Goal: Task Accomplishment & Management: Use online tool/utility

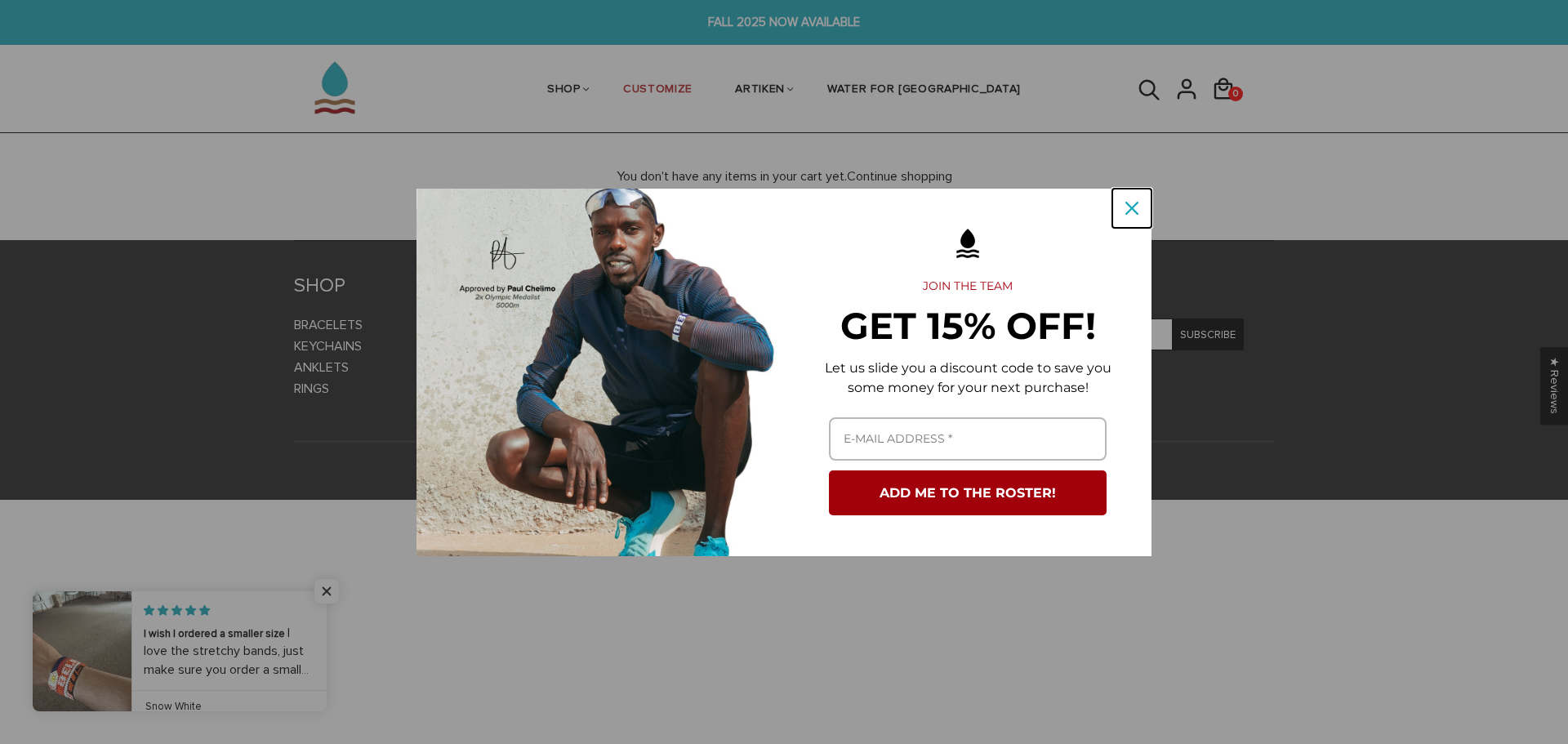
click at [1134, 218] on div "Close" at bounding box center [1132, 208] width 26 height 26
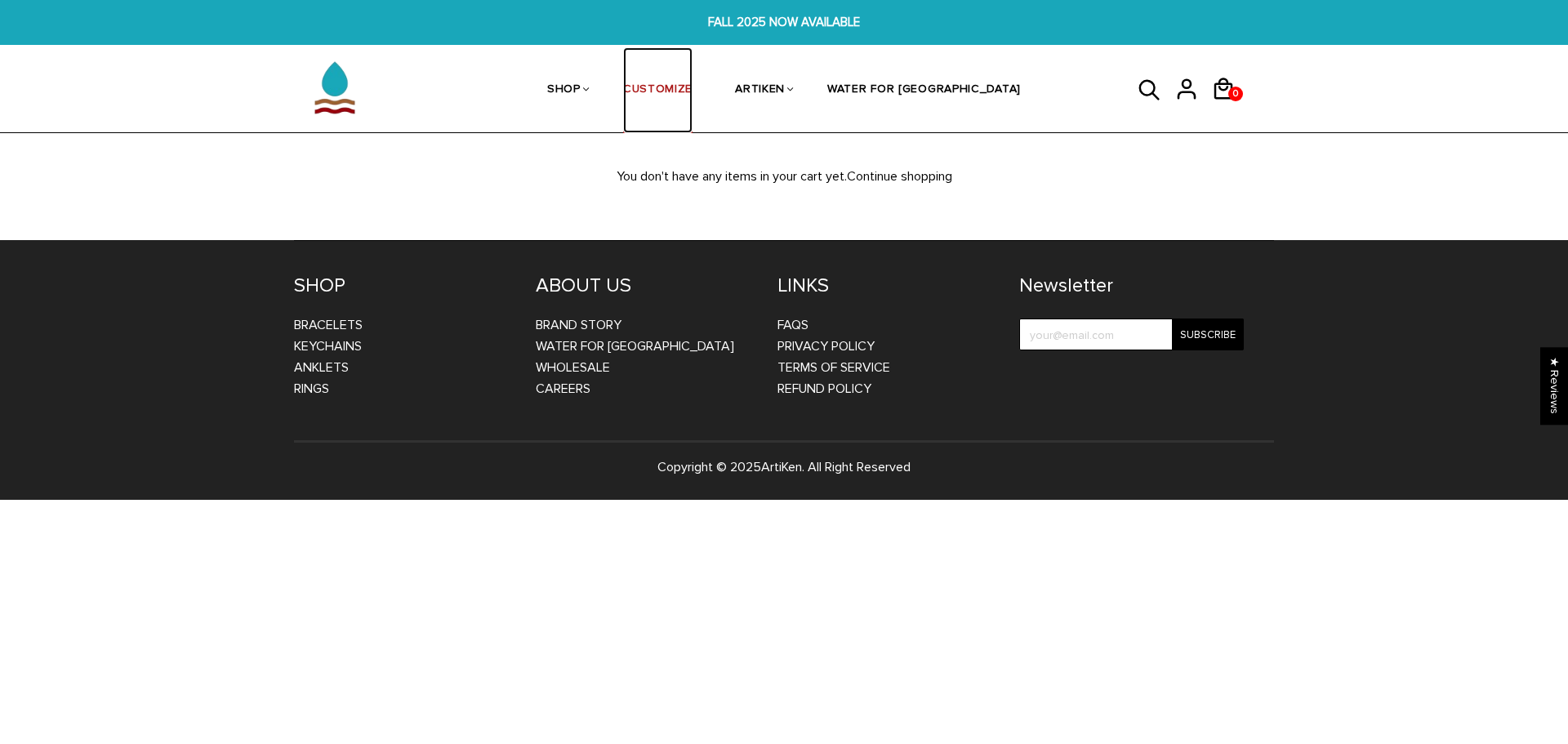
click at [685, 95] on link "CUSTOMIZE" at bounding box center [658, 90] width 69 height 87
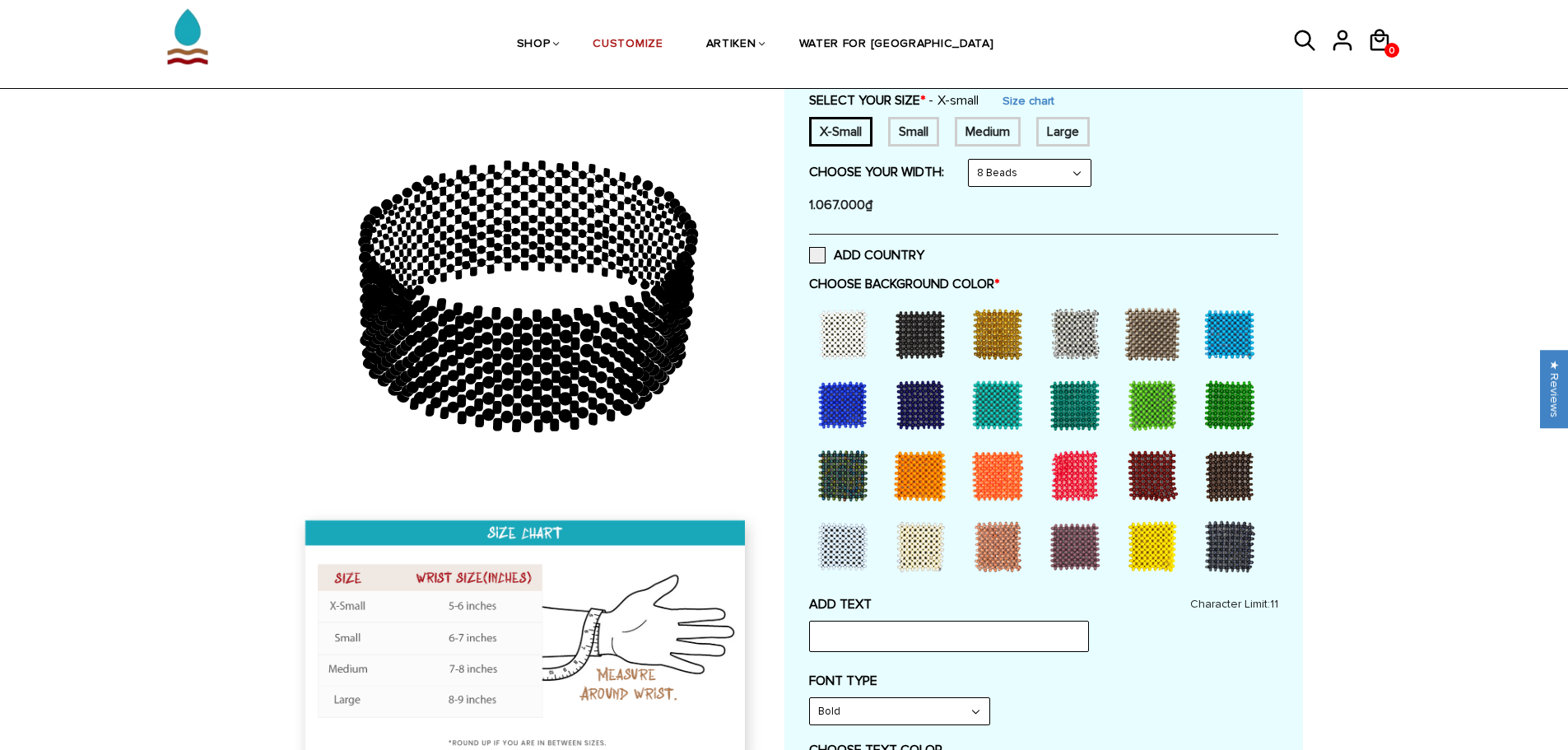
scroll to position [165, 0]
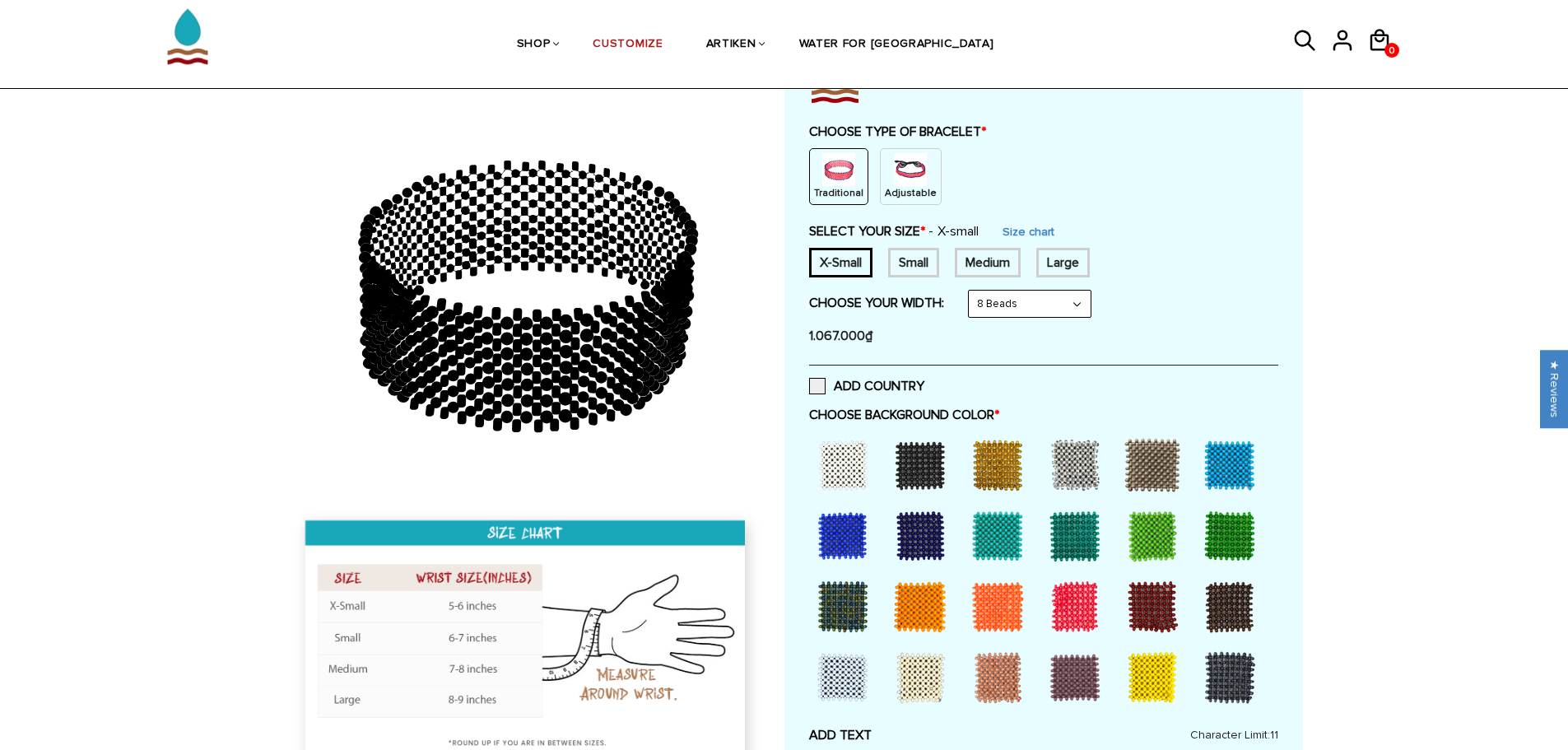
drag, startPoint x: 867, startPoint y: 275, endPoint x: 856, endPoint y: 270, distance: 12.1
click at [860, 271] on div "X-Small" at bounding box center [840, 263] width 63 height 30
click at [840, 265] on div "X-Small" at bounding box center [840, 263] width 63 height 30
click at [905, 183] on img at bounding box center [910, 170] width 33 height 33
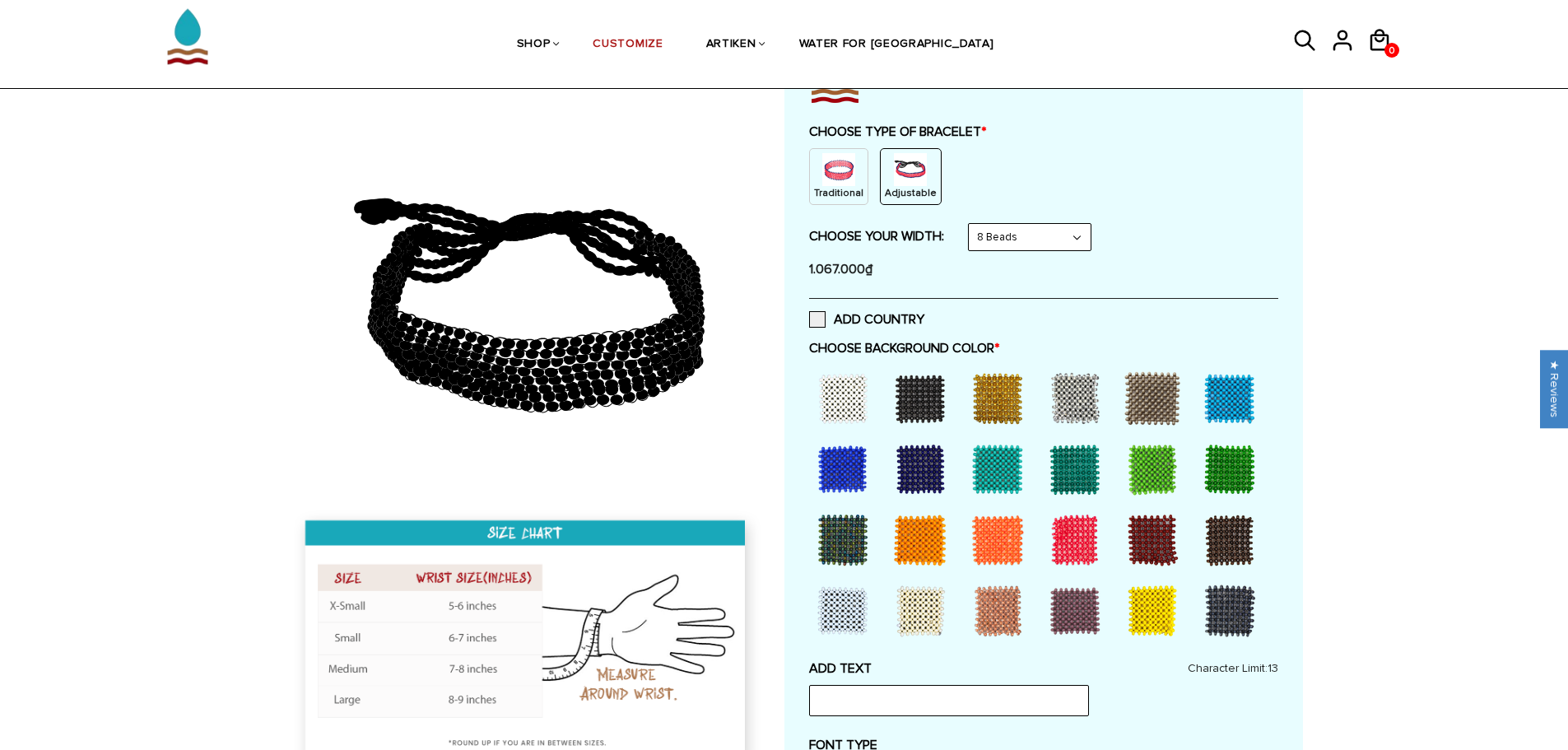
click at [822, 176] on img at bounding box center [839, 170] width 33 height 33
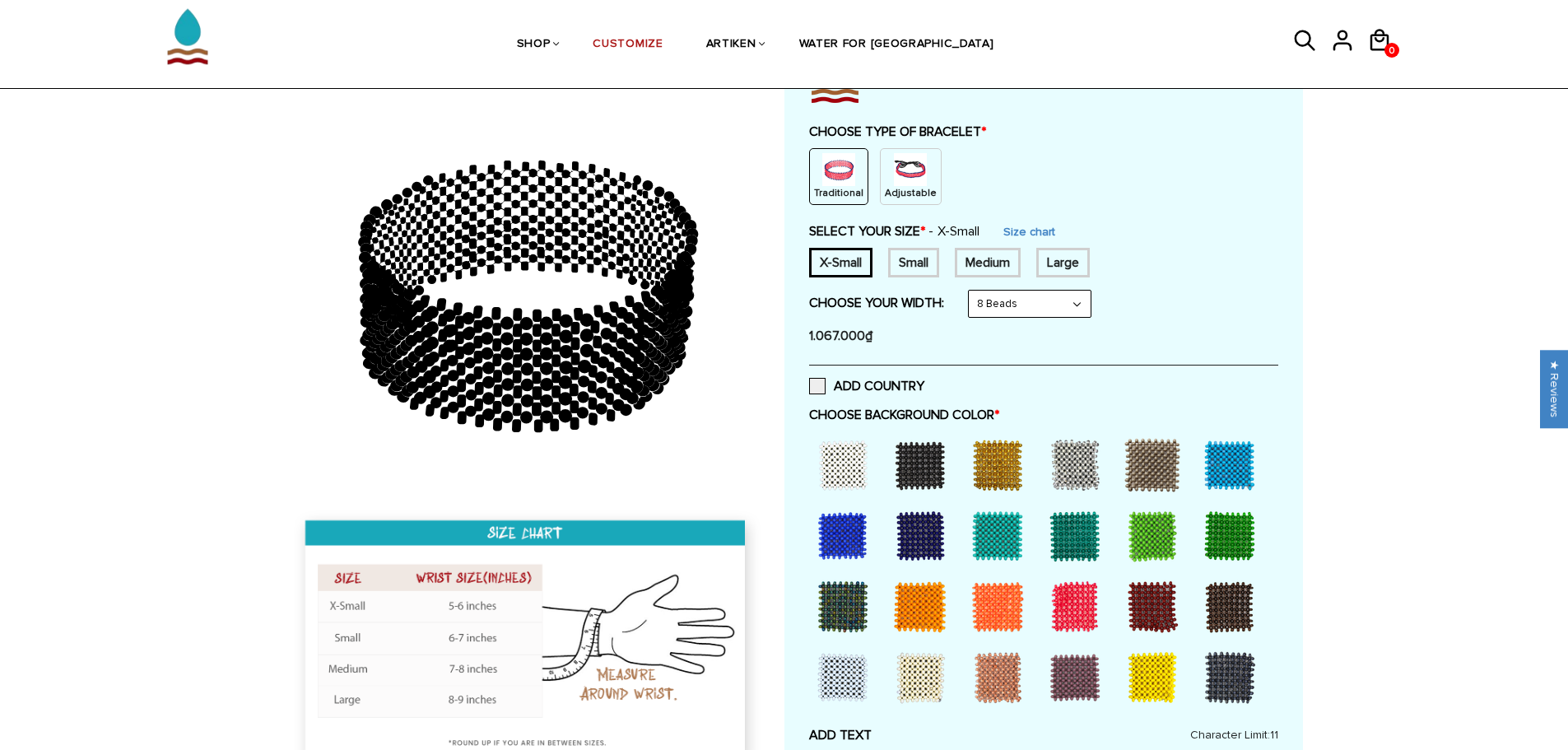
click at [912, 183] on img at bounding box center [910, 170] width 33 height 33
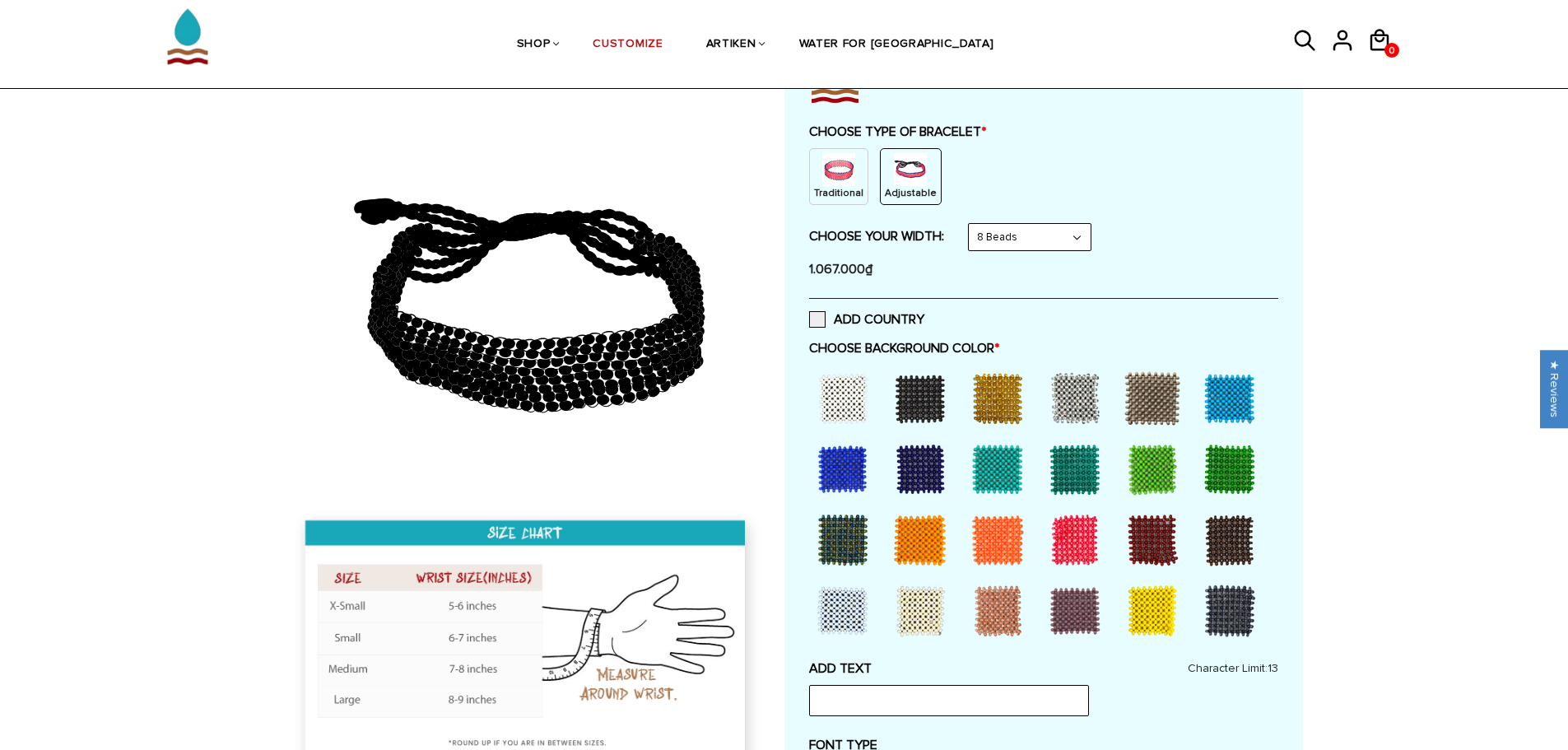
click at [1080, 238] on select "8 Beads 6 Beads 10 Beads" at bounding box center [1030, 236] width 122 height 26
select select "6-beads"
click at [971, 224] on select "8 Beads 6 Beads 10 Beads" at bounding box center [1030, 236] width 122 height 26
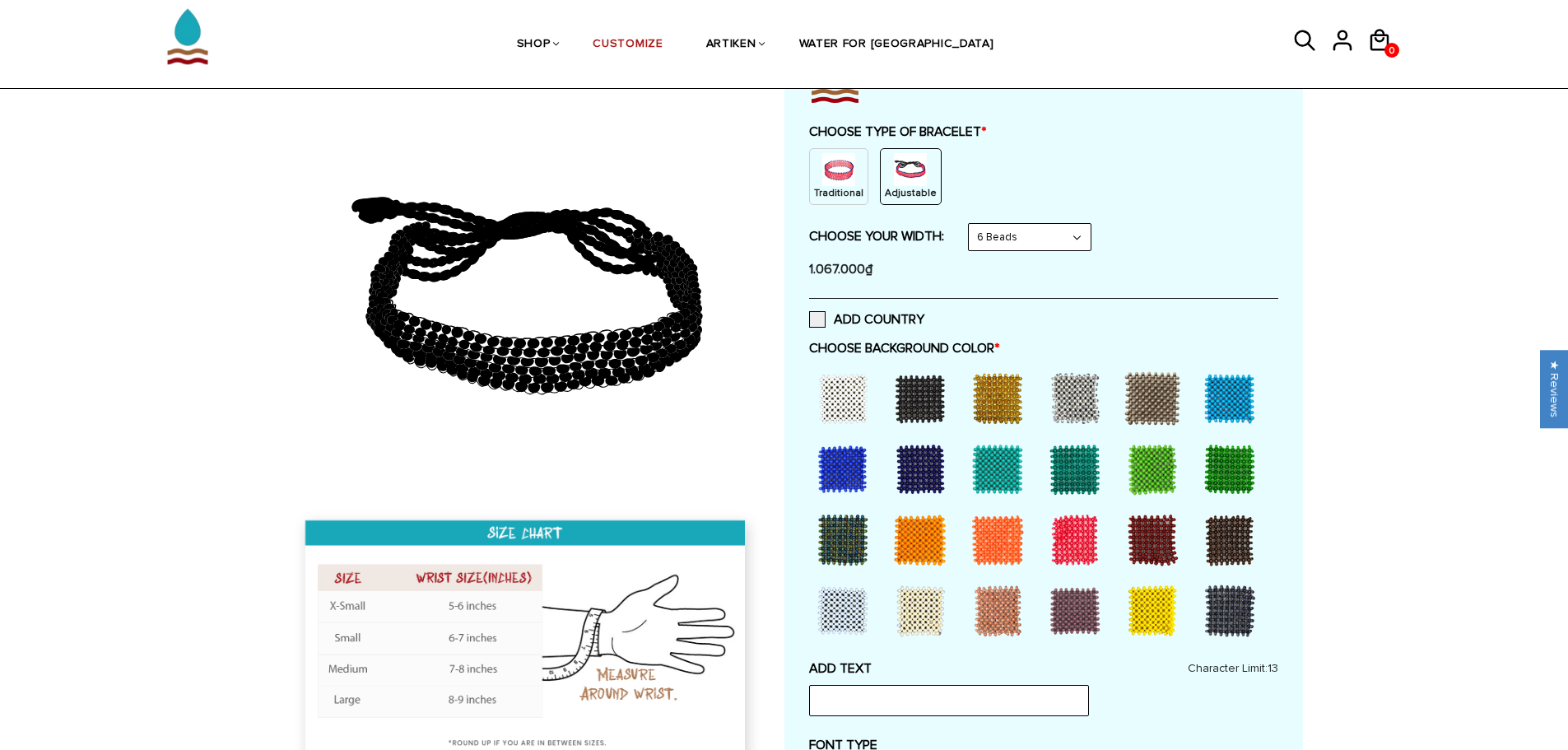
click at [1179, 477] on div at bounding box center [1153, 469] width 66 height 66
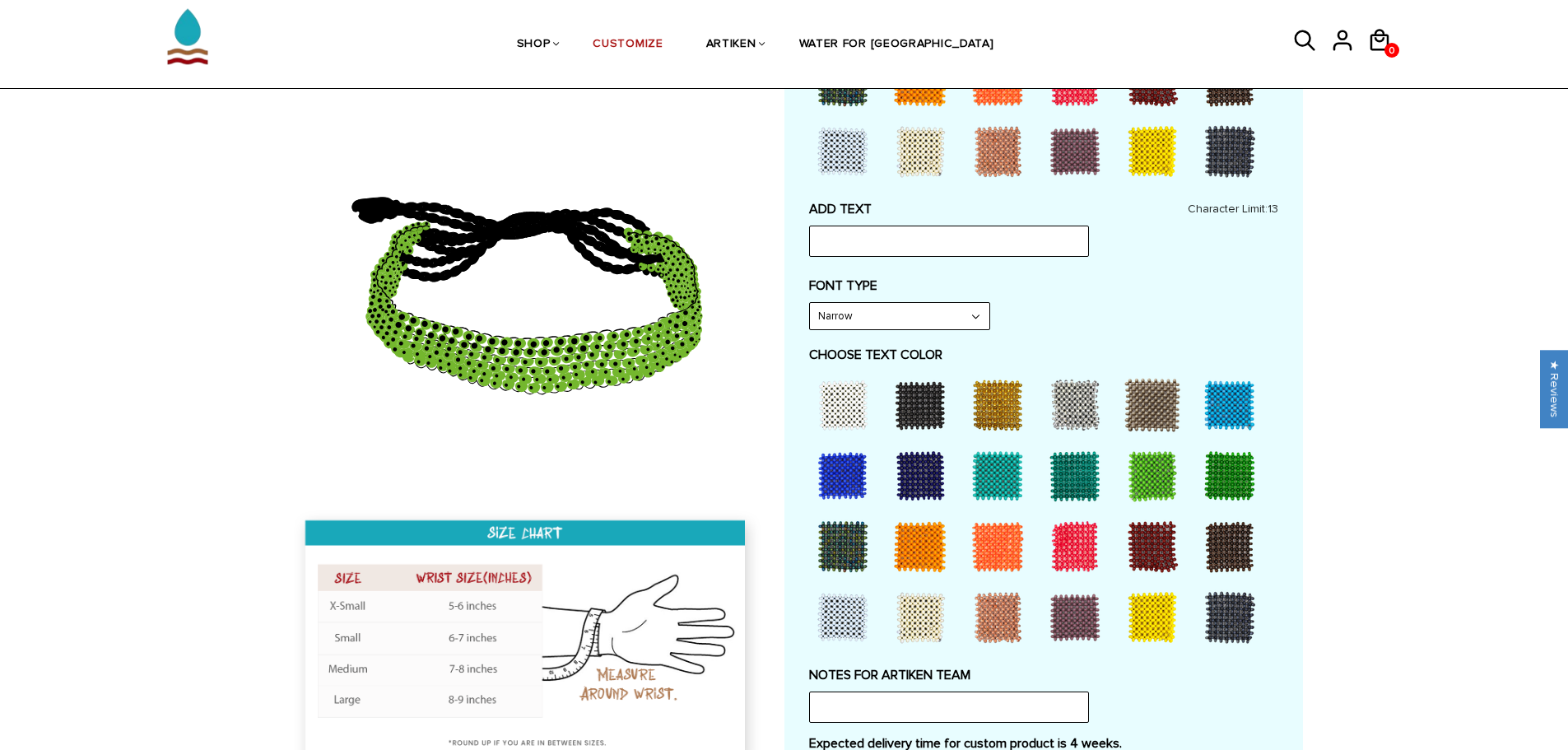
scroll to position [659, 0]
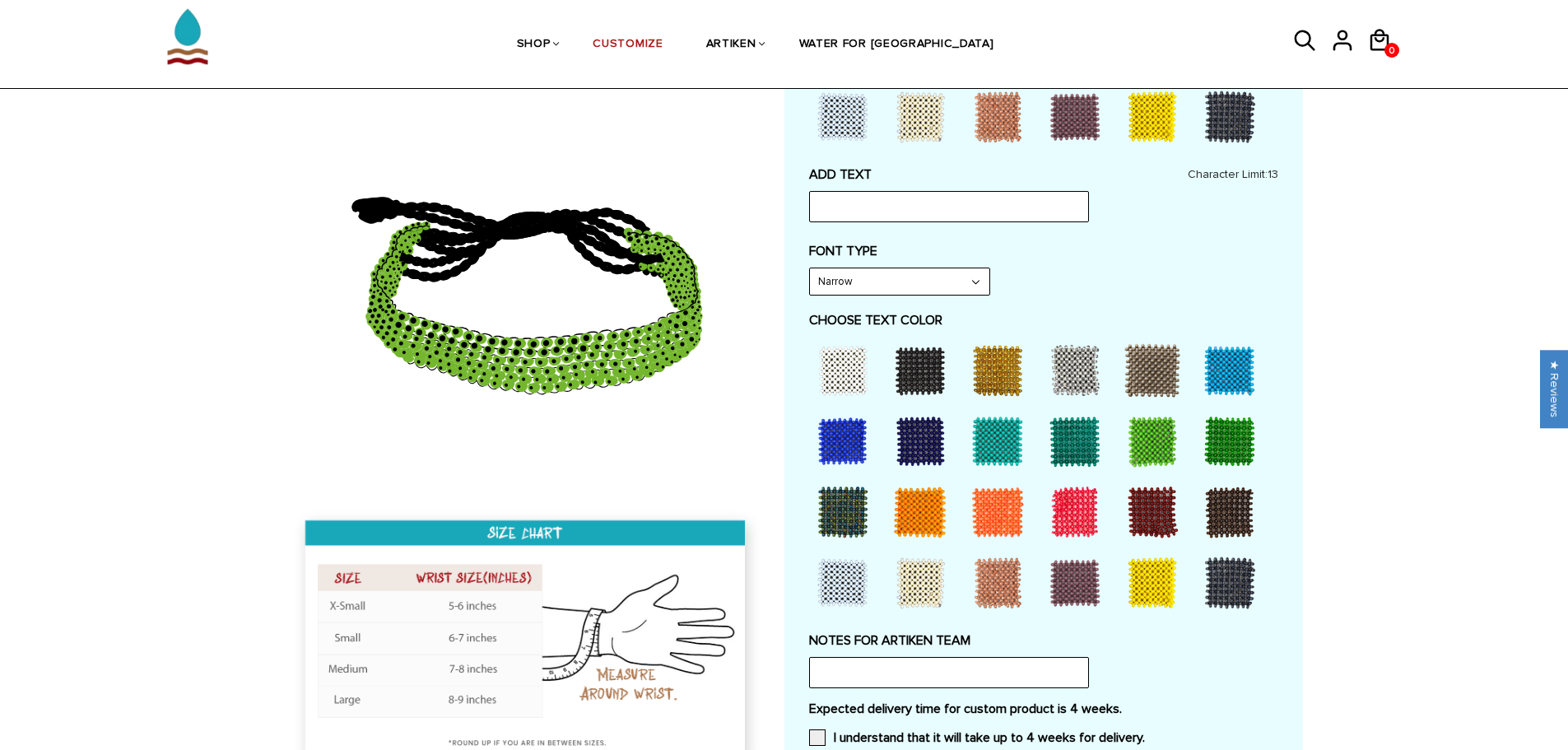
click at [918, 576] on div at bounding box center [920, 583] width 66 height 66
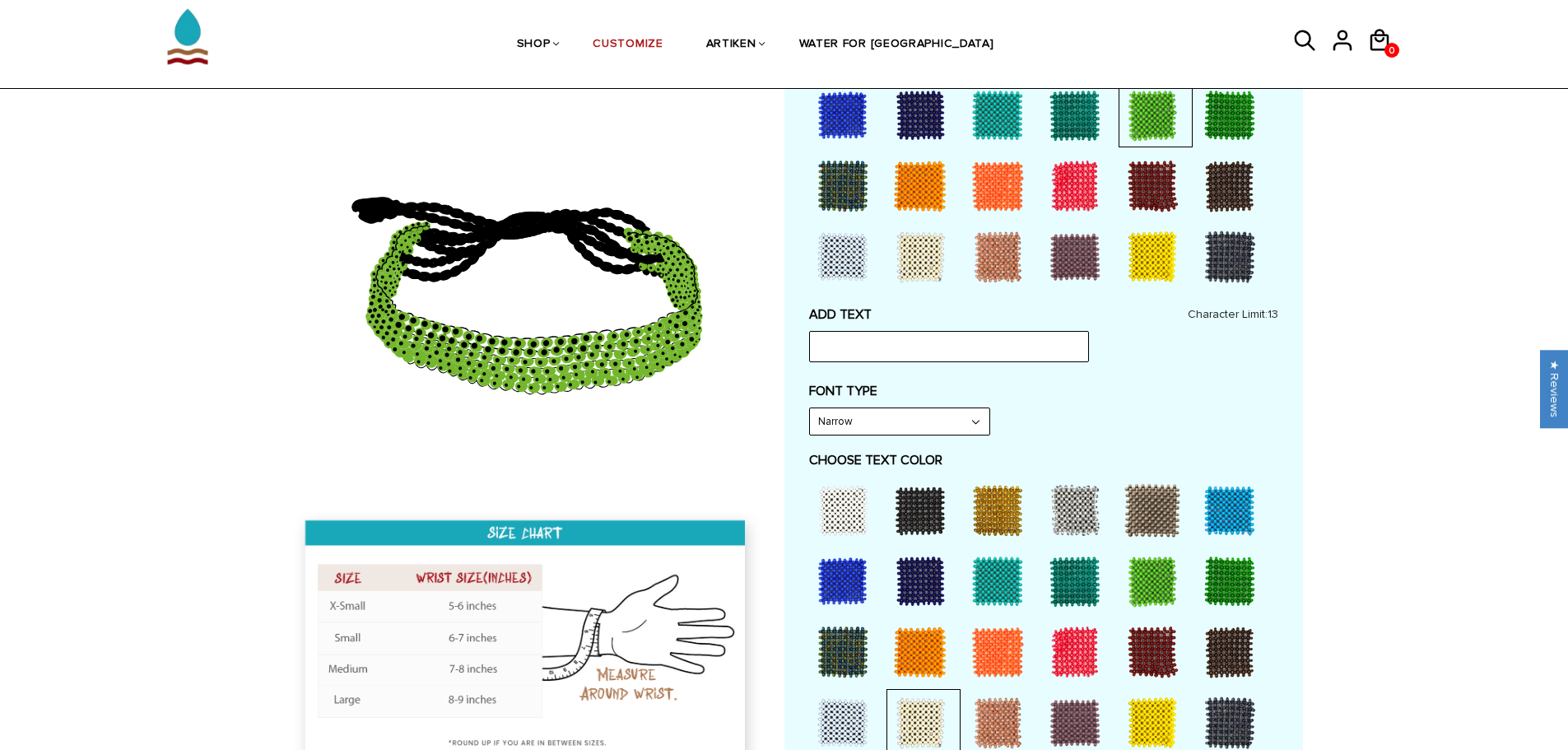
scroll to position [494, 0]
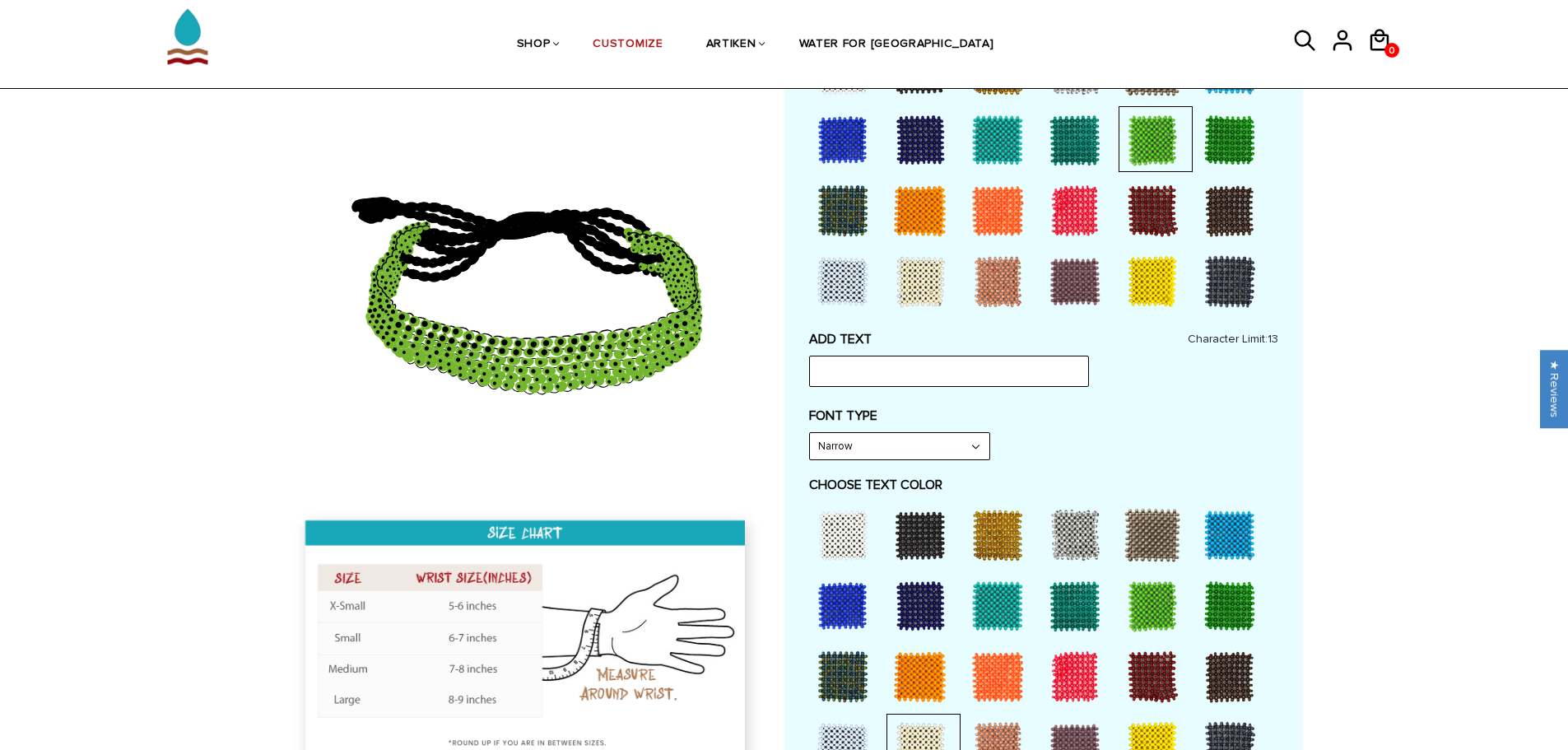
click at [947, 454] on select "Narrow Bold" at bounding box center [899, 446] width 179 height 26
click at [810, 433] on select "Narrow Bold" at bounding box center [899, 446] width 179 height 26
click at [955, 450] on select "Narrow Bold" at bounding box center [899, 446] width 179 height 26
select select "Narrow"
click at [810, 433] on select "Narrow Bold" at bounding box center [899, 446] width 179 height 26
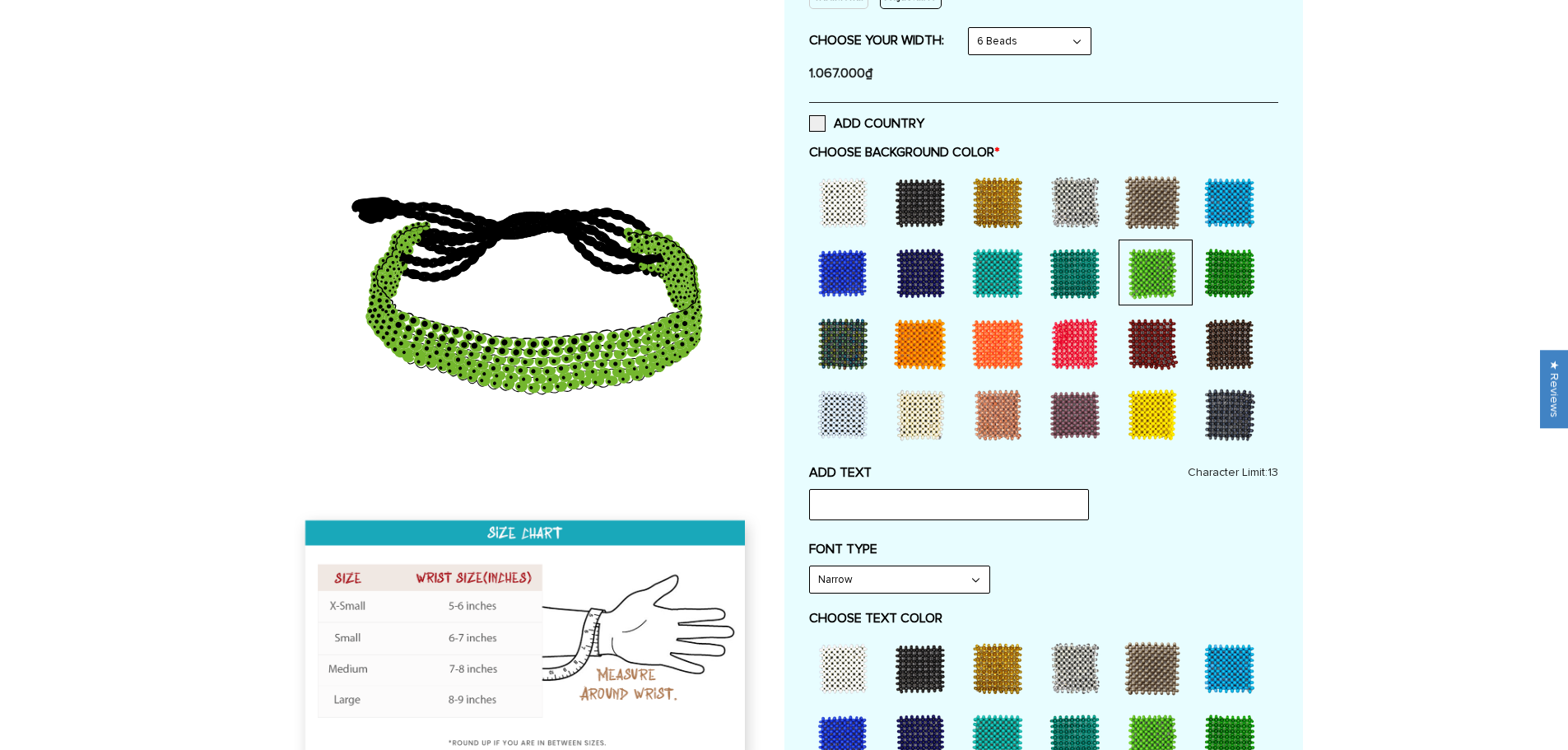
scroll to position [0, 0]
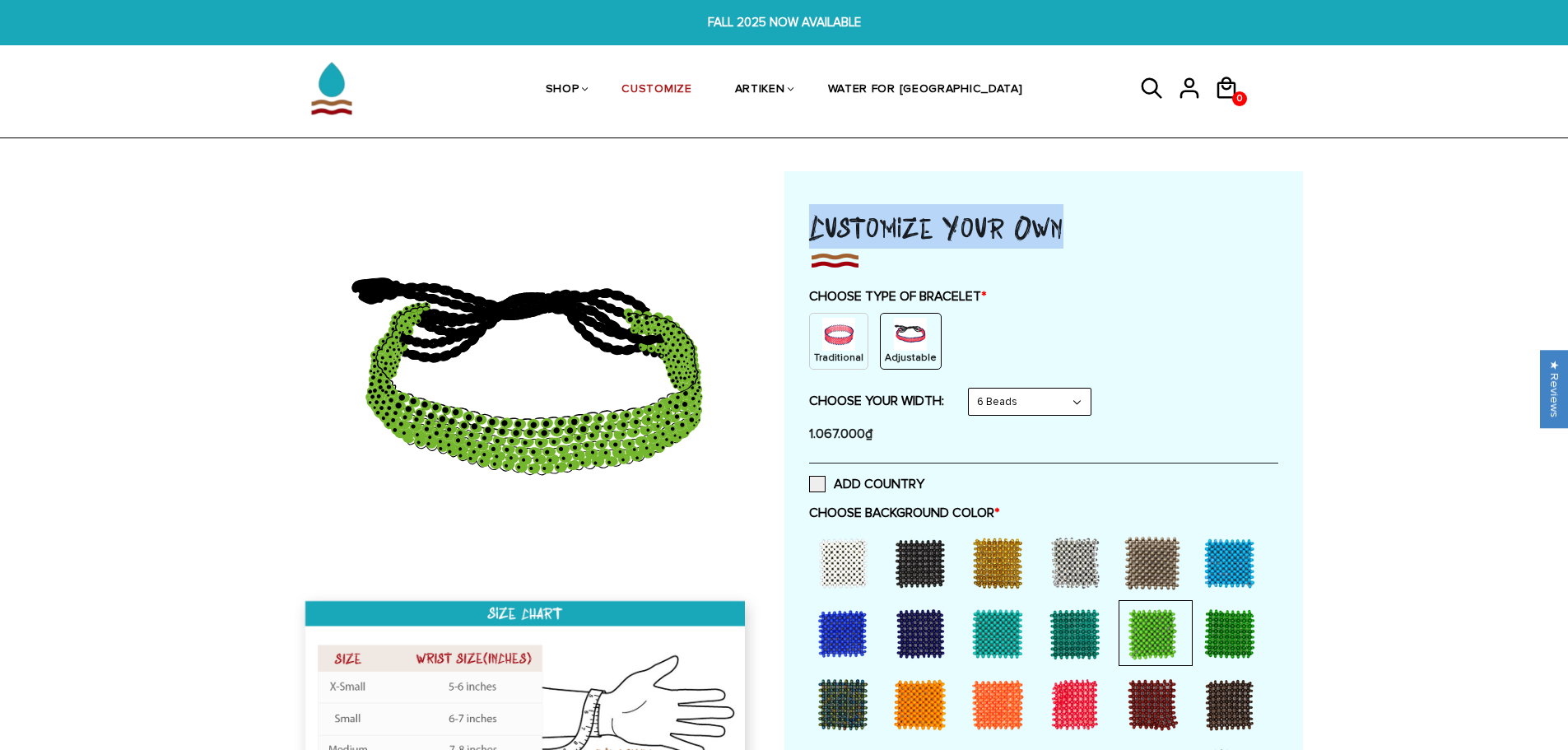
drag, startPoint x: 1054, startPoint y: 238, endPoint x: 806, endPoint y: 233, distance: 248.1
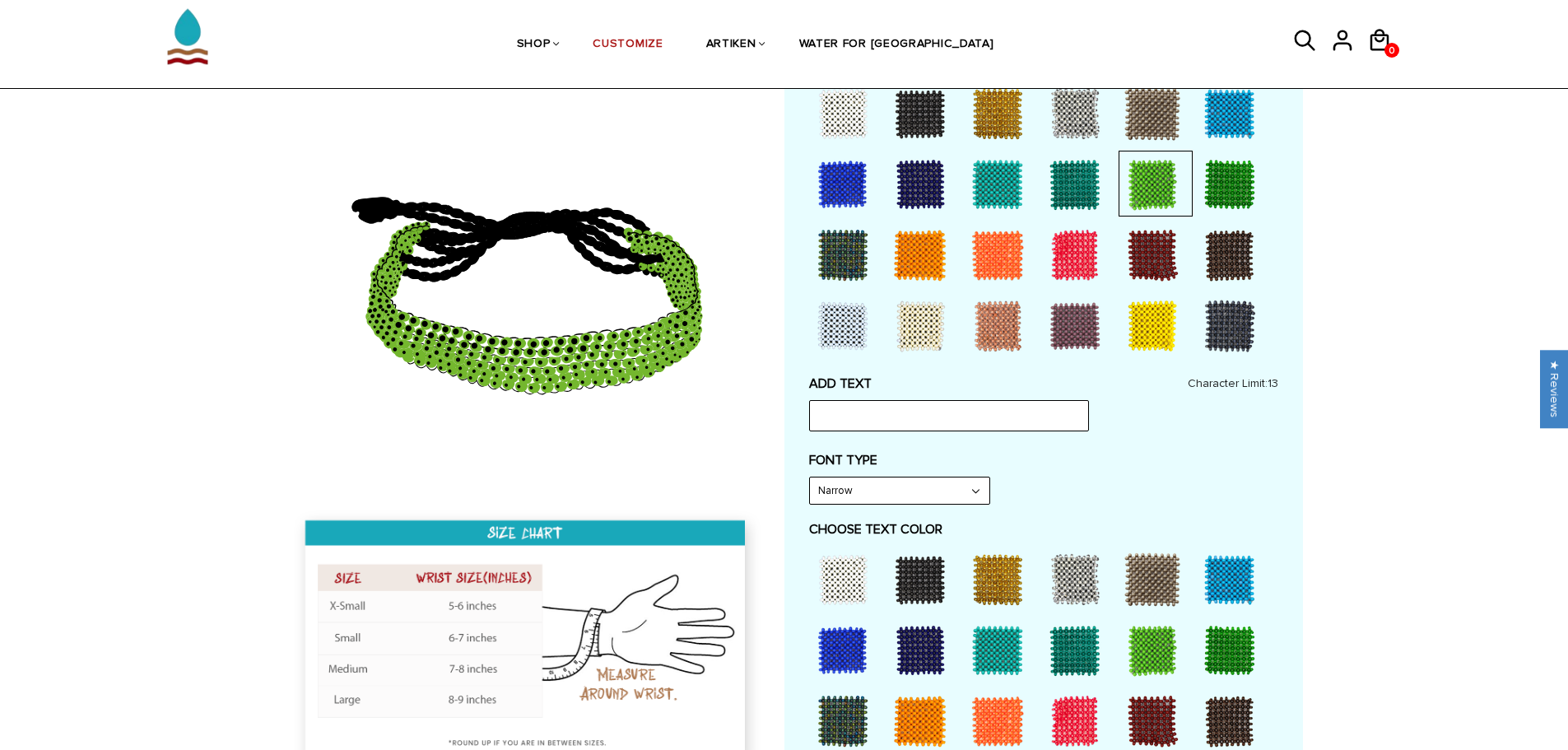
scroll to position [494, 0]
